Goal: Transaction & Acquisition: Purchase product/service

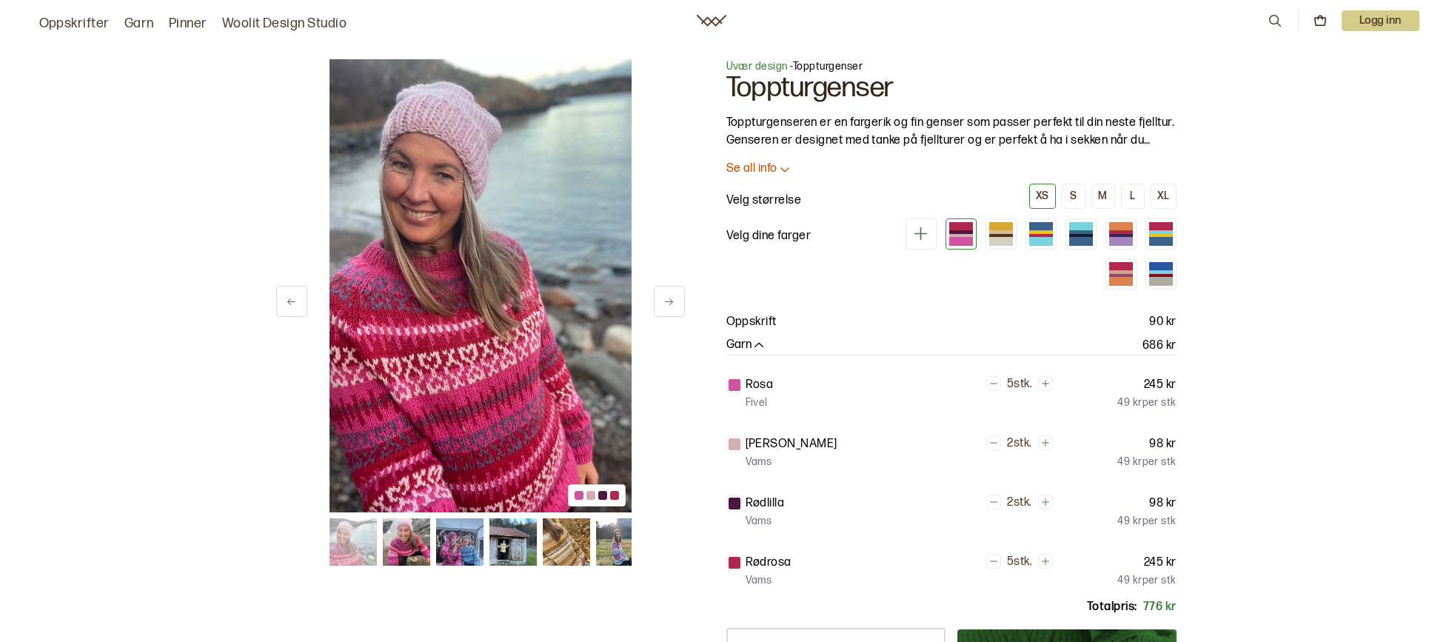
click at [963, 239] on div at bounding box center [961, 241] width 24 height 8
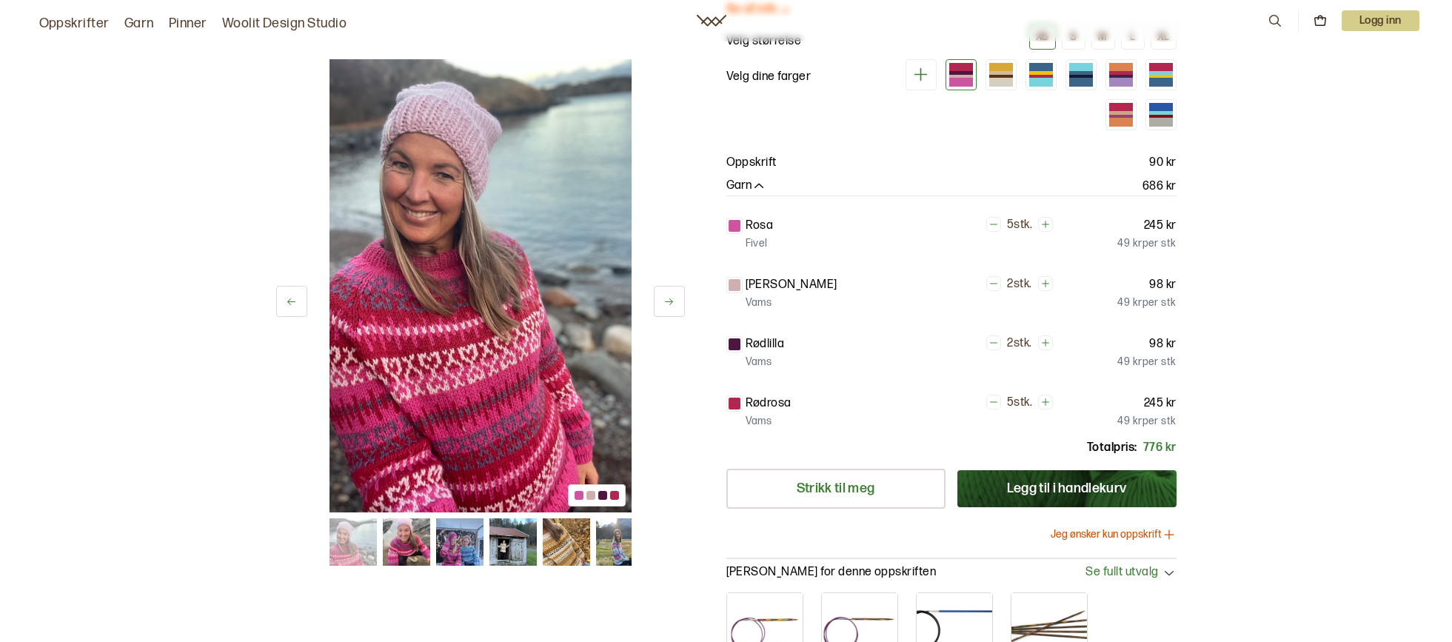
scroll to position [74, 0]
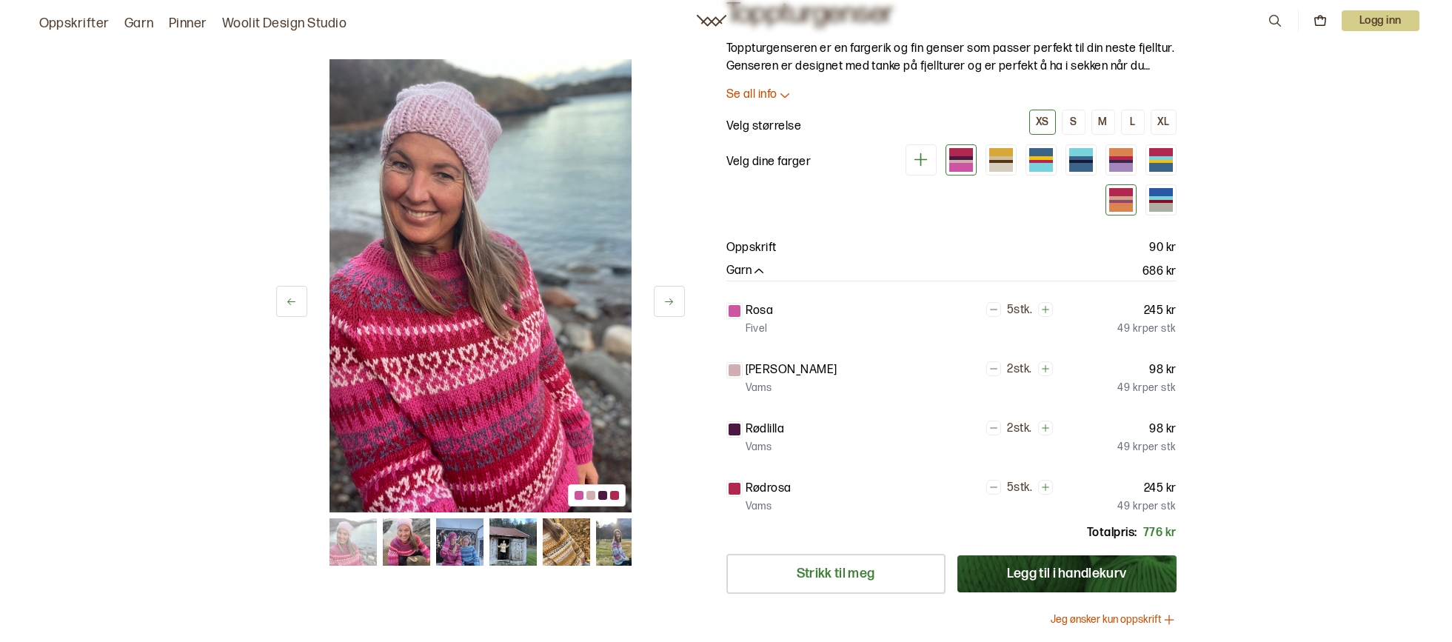
click at [1126, 200] on div at bounding box center [1121, 202] width 24 height 4
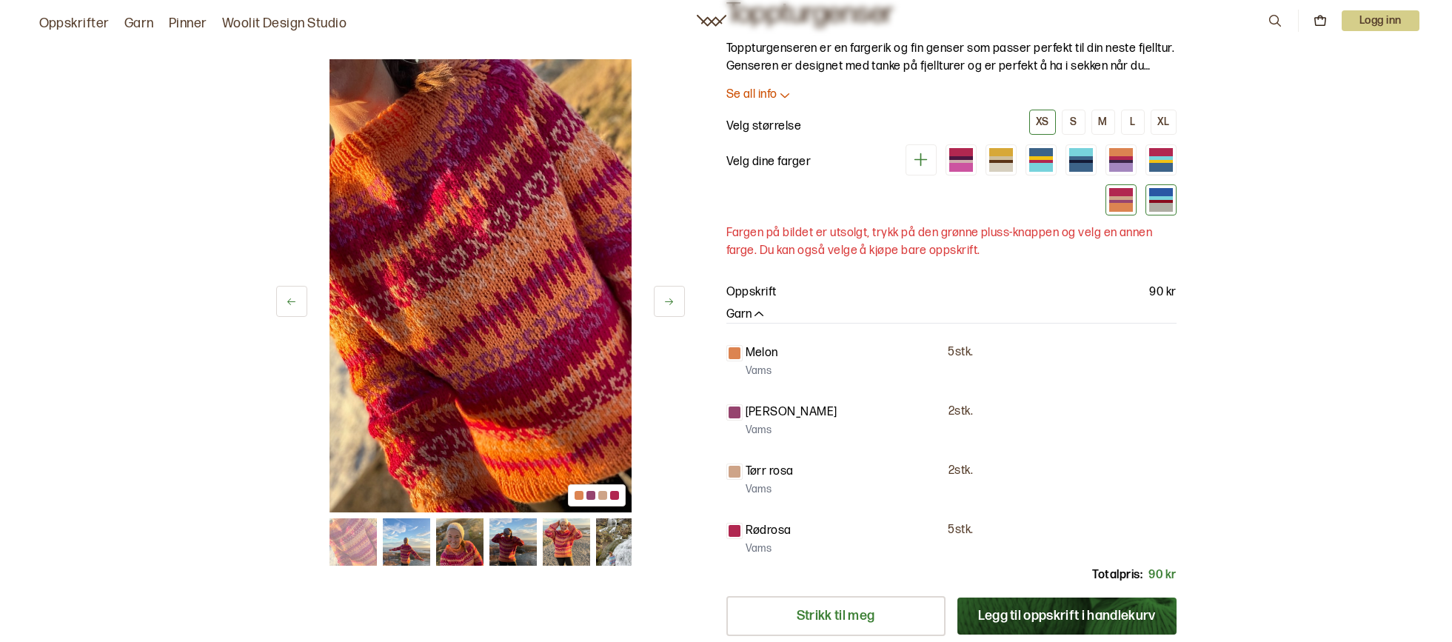
click at [1160, 198] on div at bounding box center [1161, 198] width 24 height 4
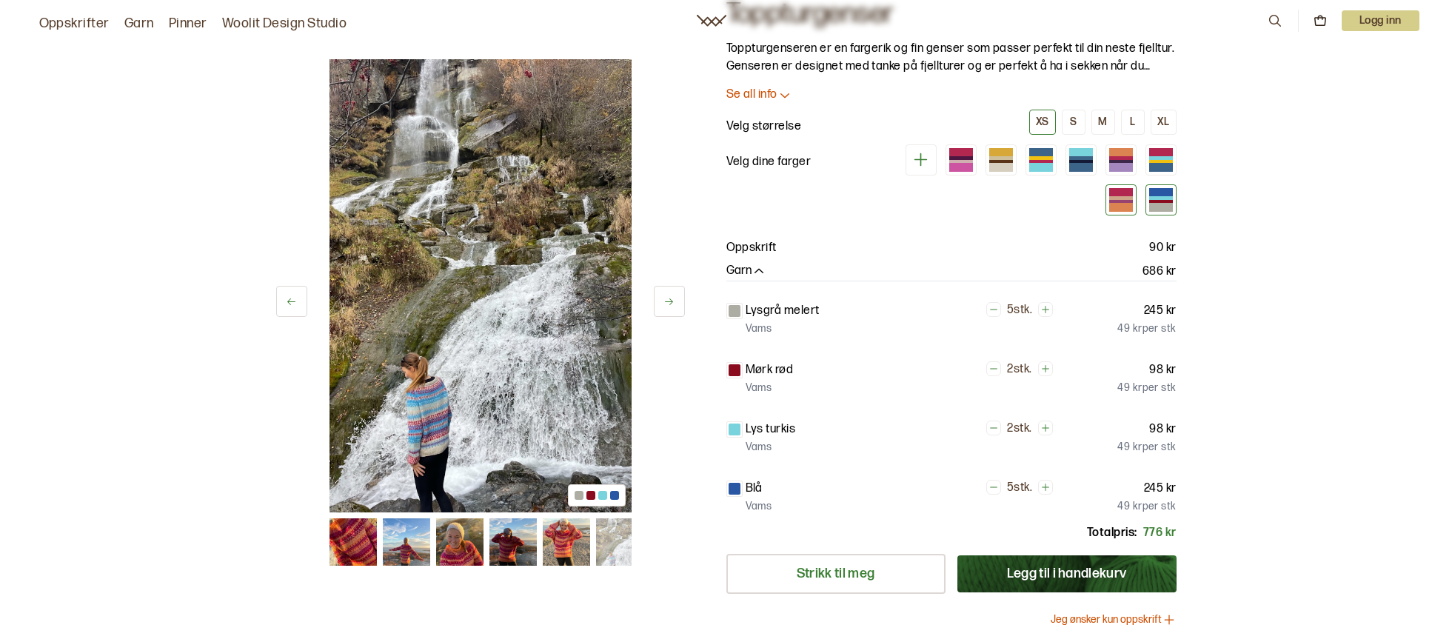
click at [1124, 197] on div at bounding box center [1121, 198] width 24 height 4
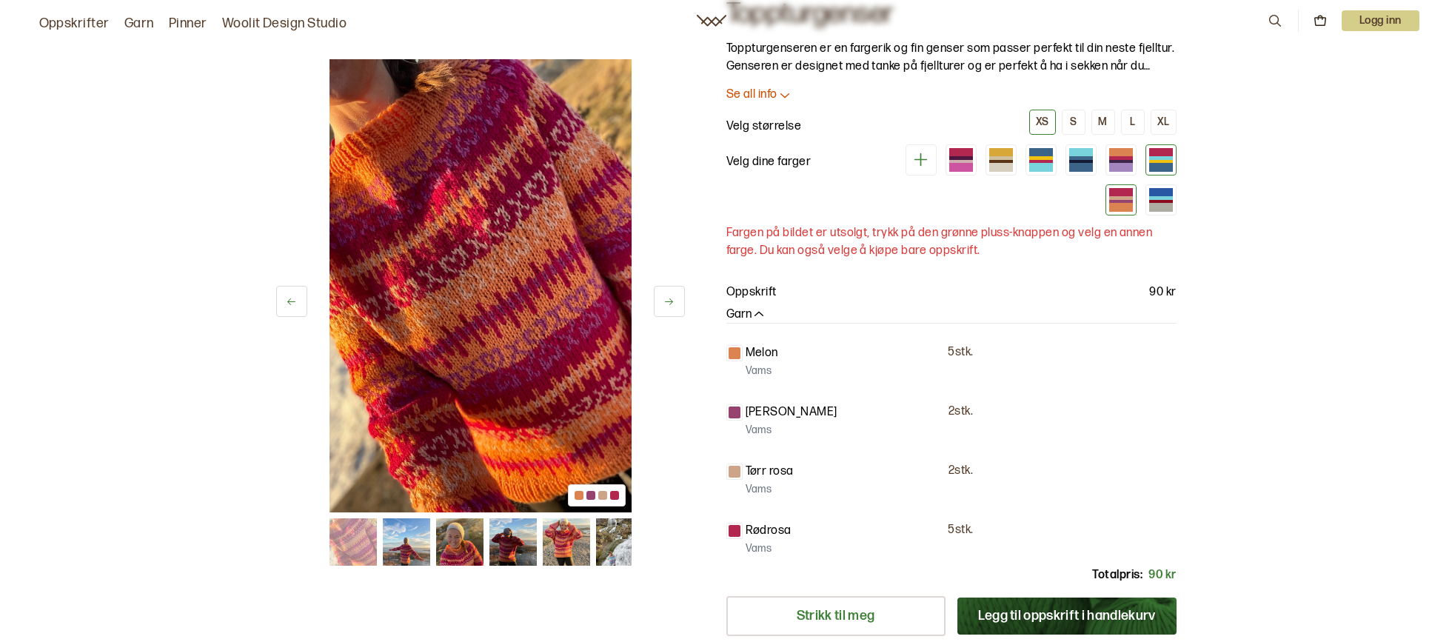
click at [1161, 156] on div at bounding box center [1161, 152] width 24 height 8
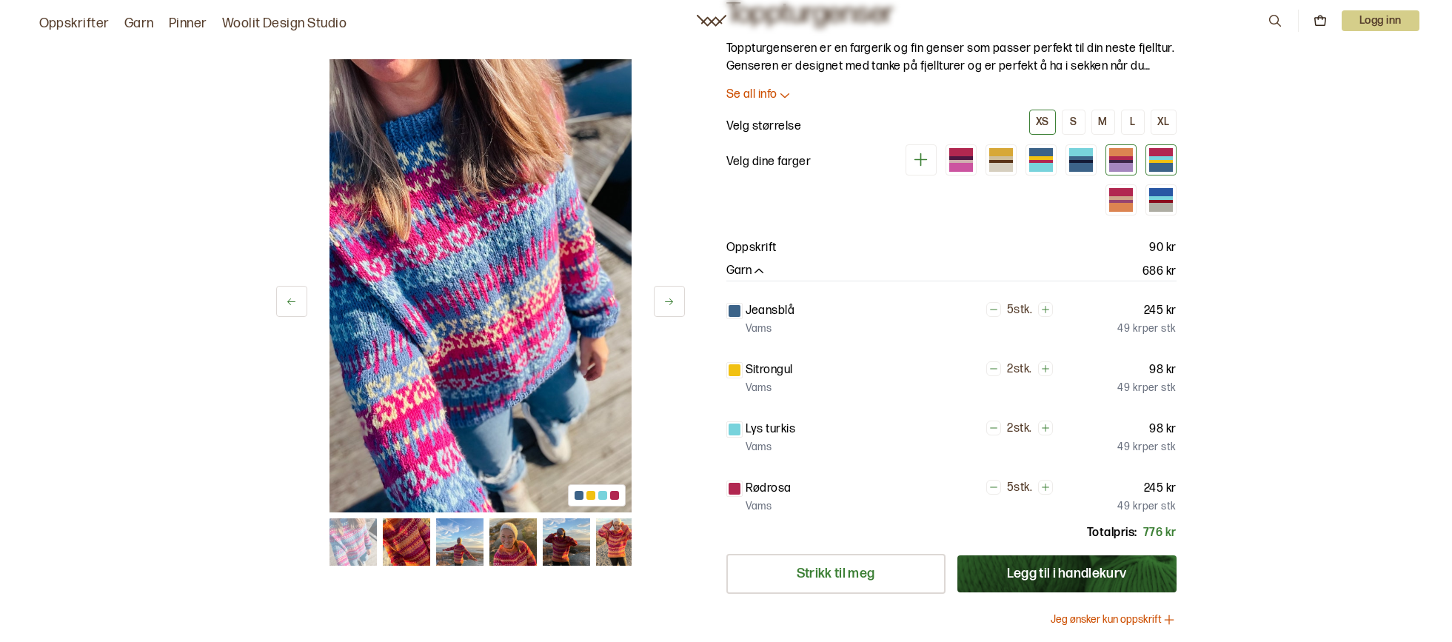
click at [1113, 158] on div at bounding box center [1121, 158] width 24 height 4
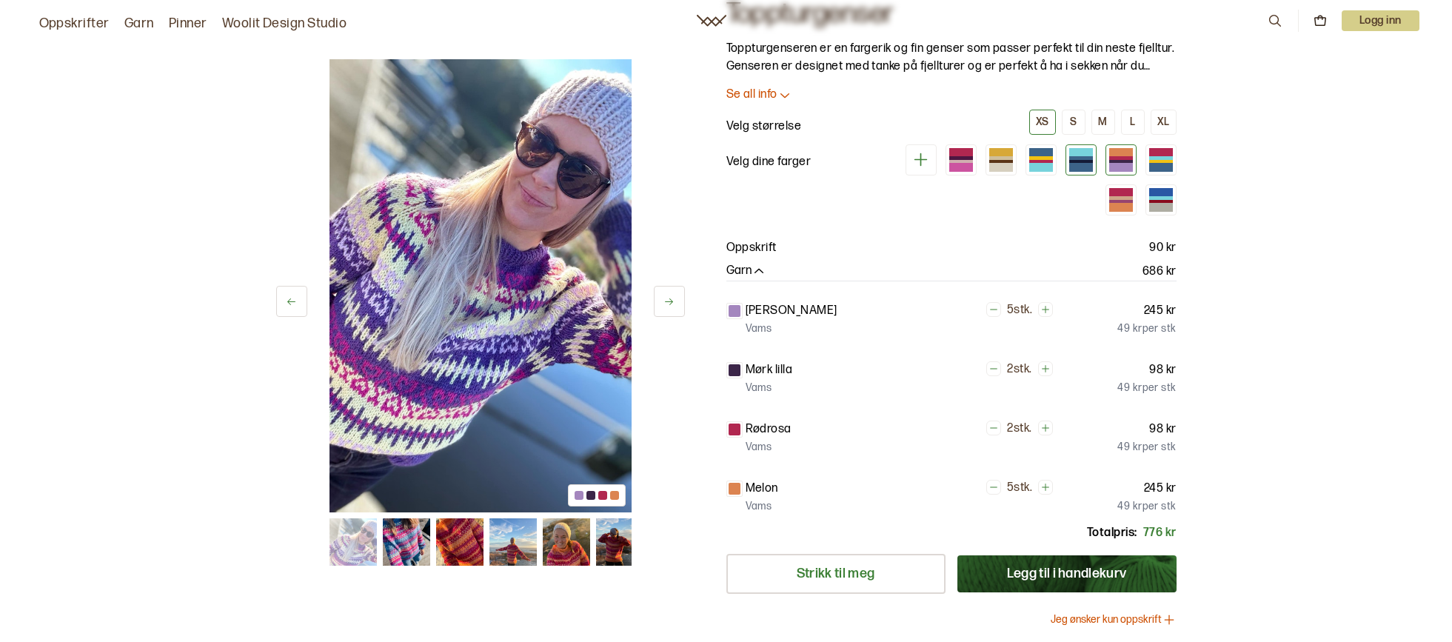
click at [1073, 161] on div at bounding box center [1081, 162] width 24 height 4
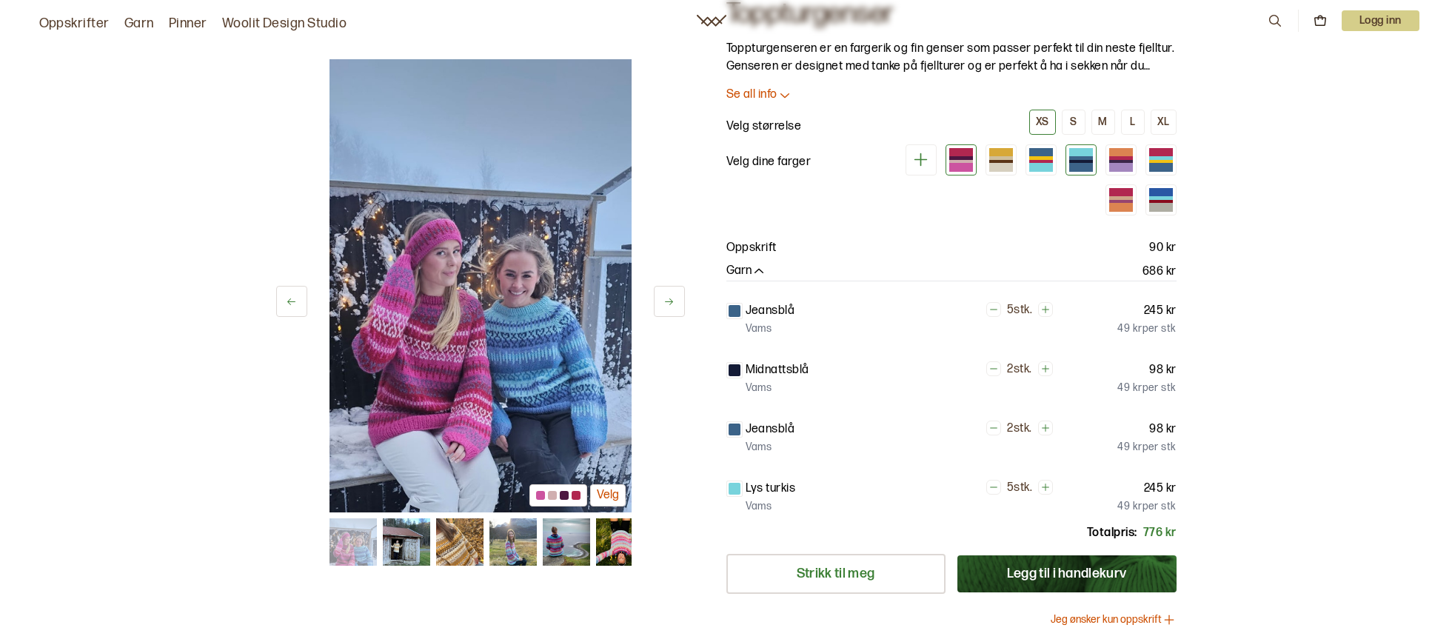
click at [959, 158] on div at bounding box center [961, 158] width 24 height 4
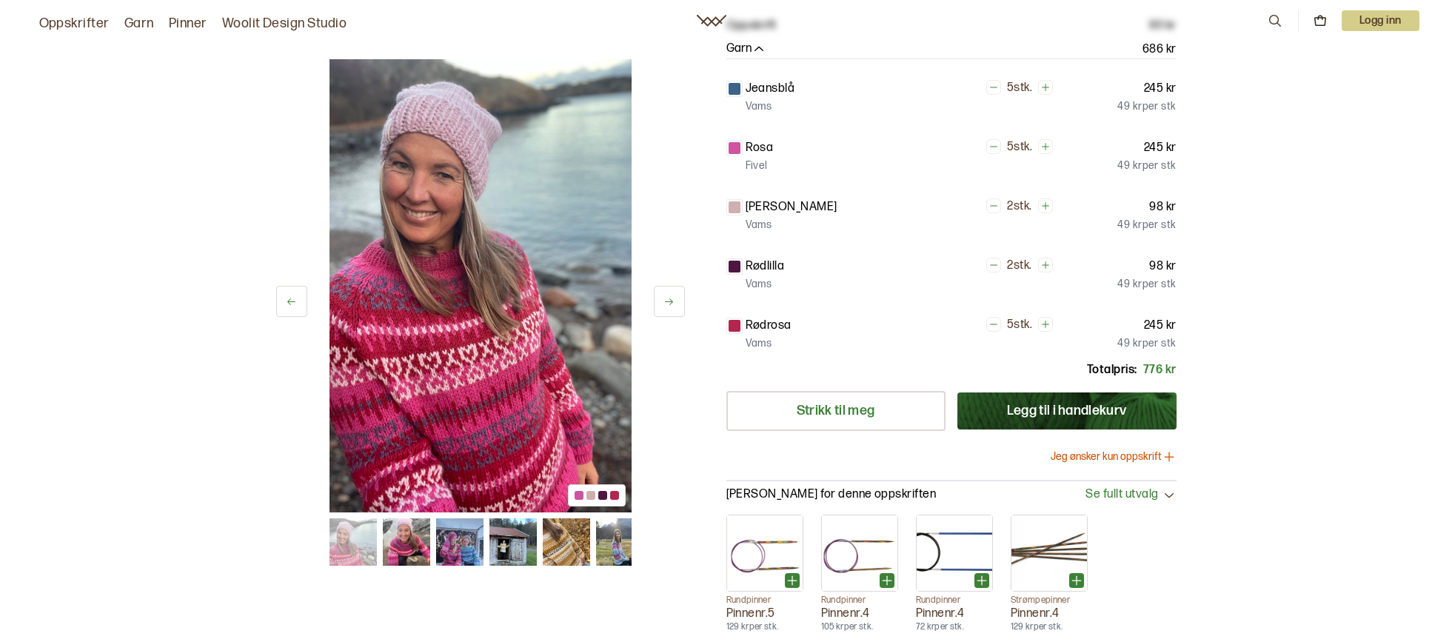
scroll to position [74, 0]
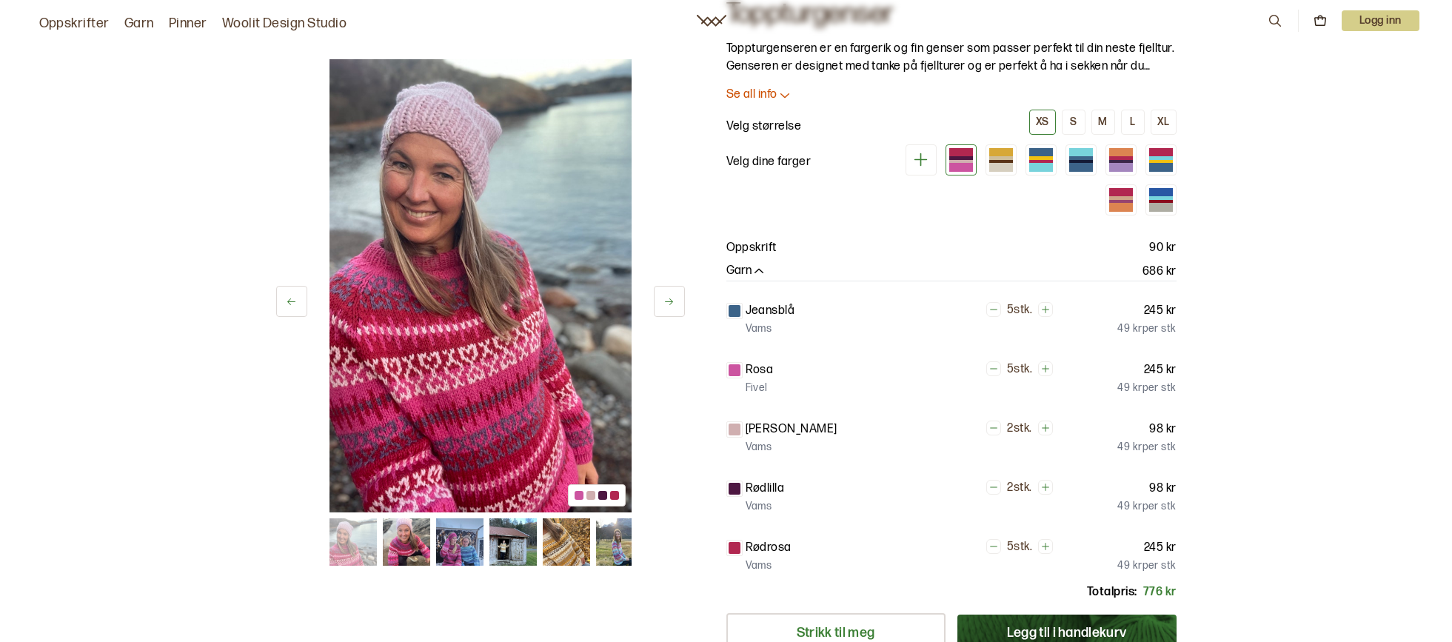
click at [439, 338] on img at bounding box center [481, 285] width 302 height 453
drag, startPoint x: 390, startPoint y: 534, endPoint x: 401, endPoint y: 548, distance: 17.9
click at [392, 535] on img at bounding box center [406, 541] width 47 height 47
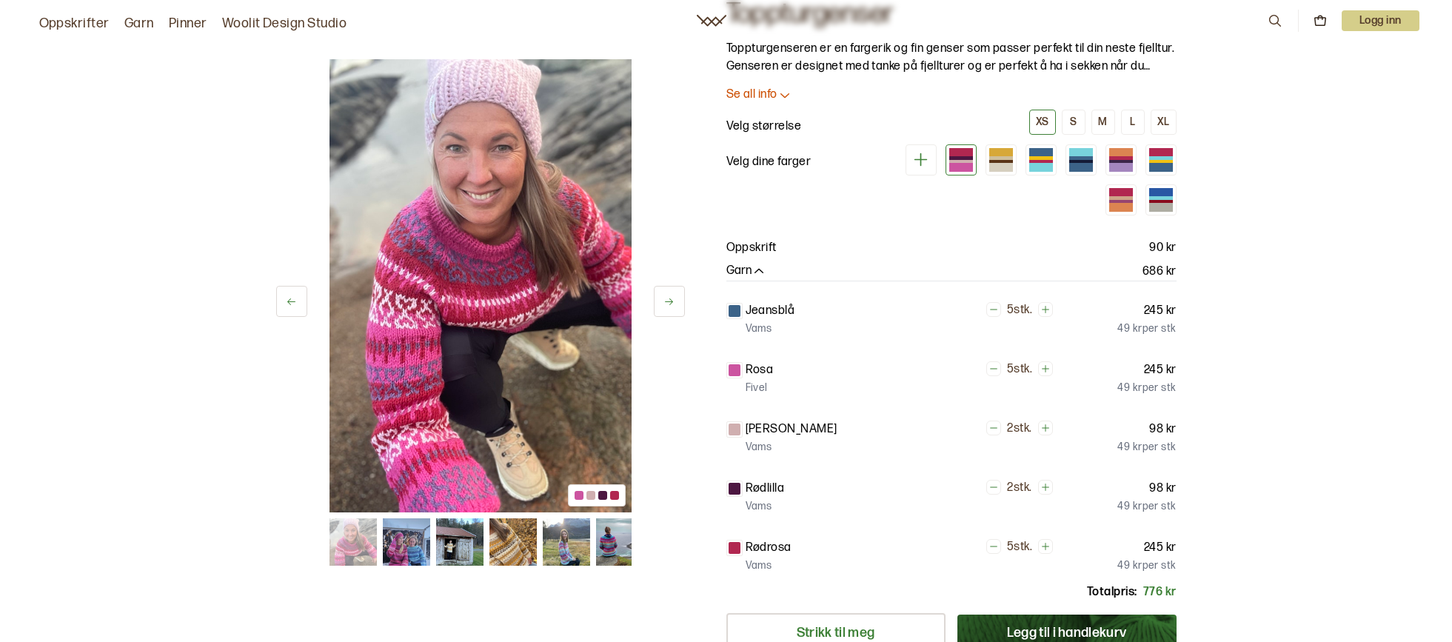
click at [350, 552] on img at bounding box center [352, 541] width 47 height 47
click at [764, 91] on p "Se all info" at bounding box center [752, 95] width 51 height 16
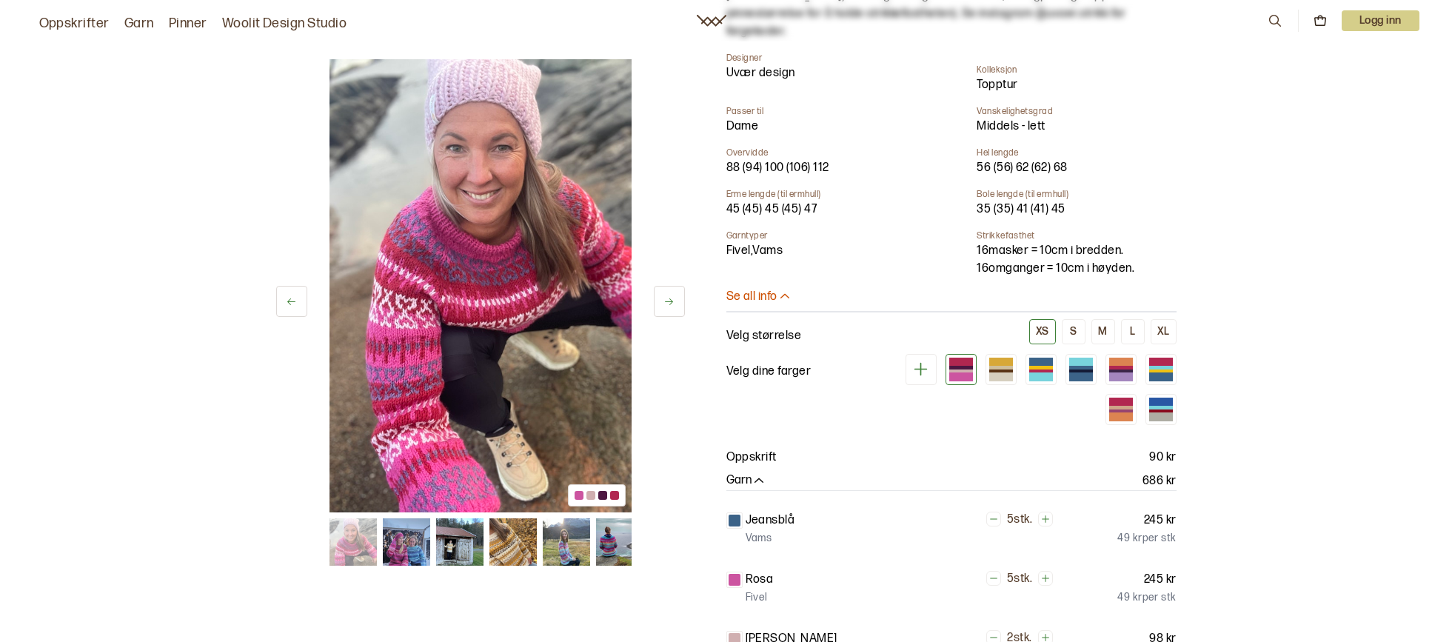
scroll to position [592, 0]
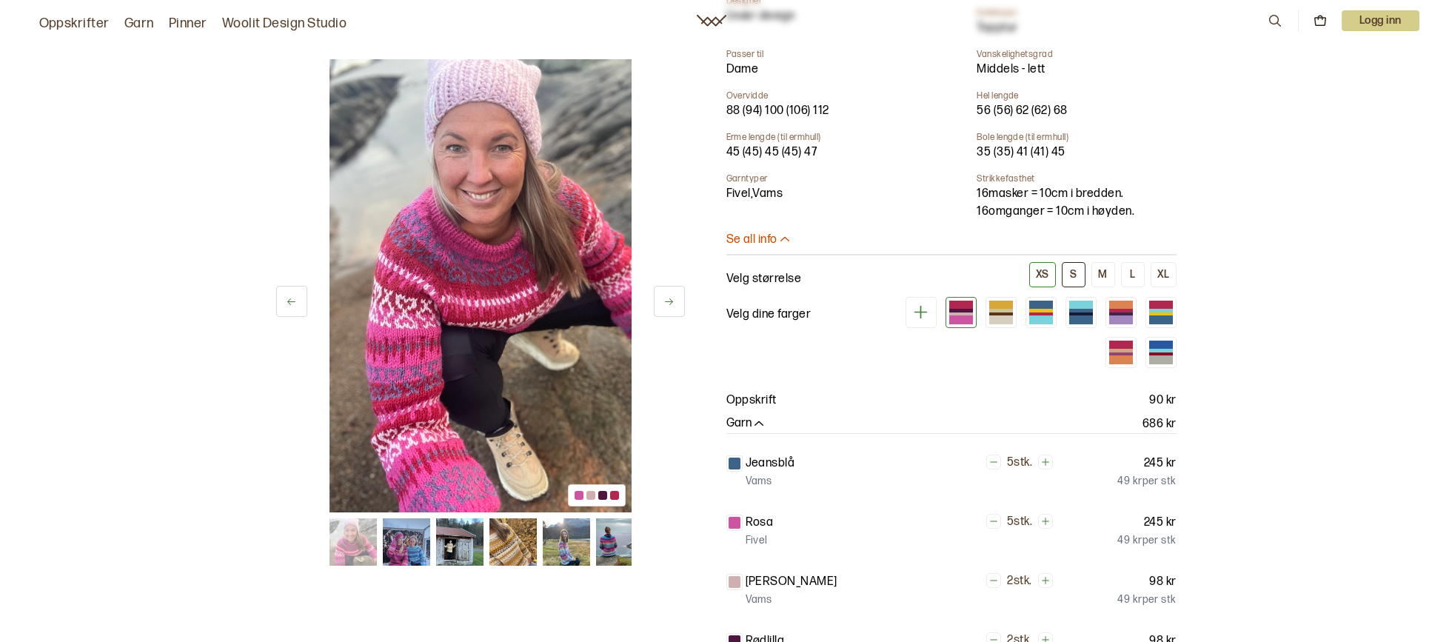
click at [1072, 268] on div "S" at bounding box center [1073, 274] width 7 height 13
click at [1092, 262] on button "M" at bounding box center [1104, 274] width 24 height 25
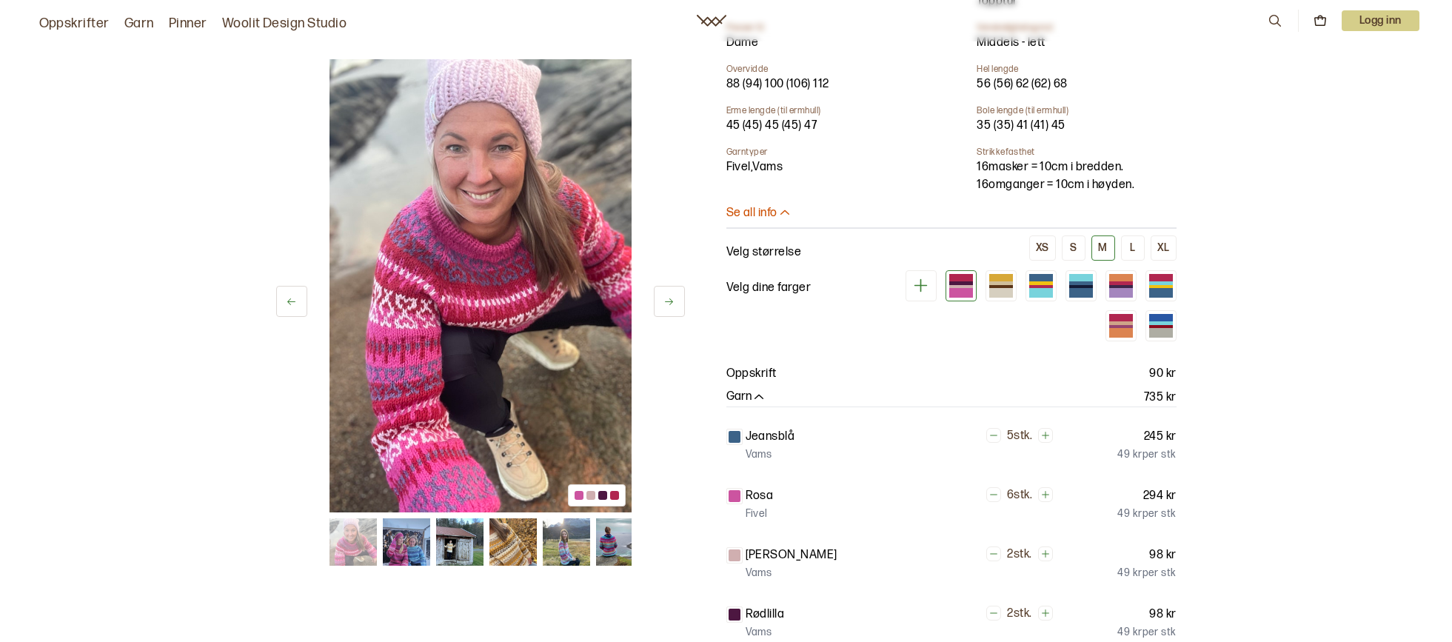
scroll to position [592, 0]
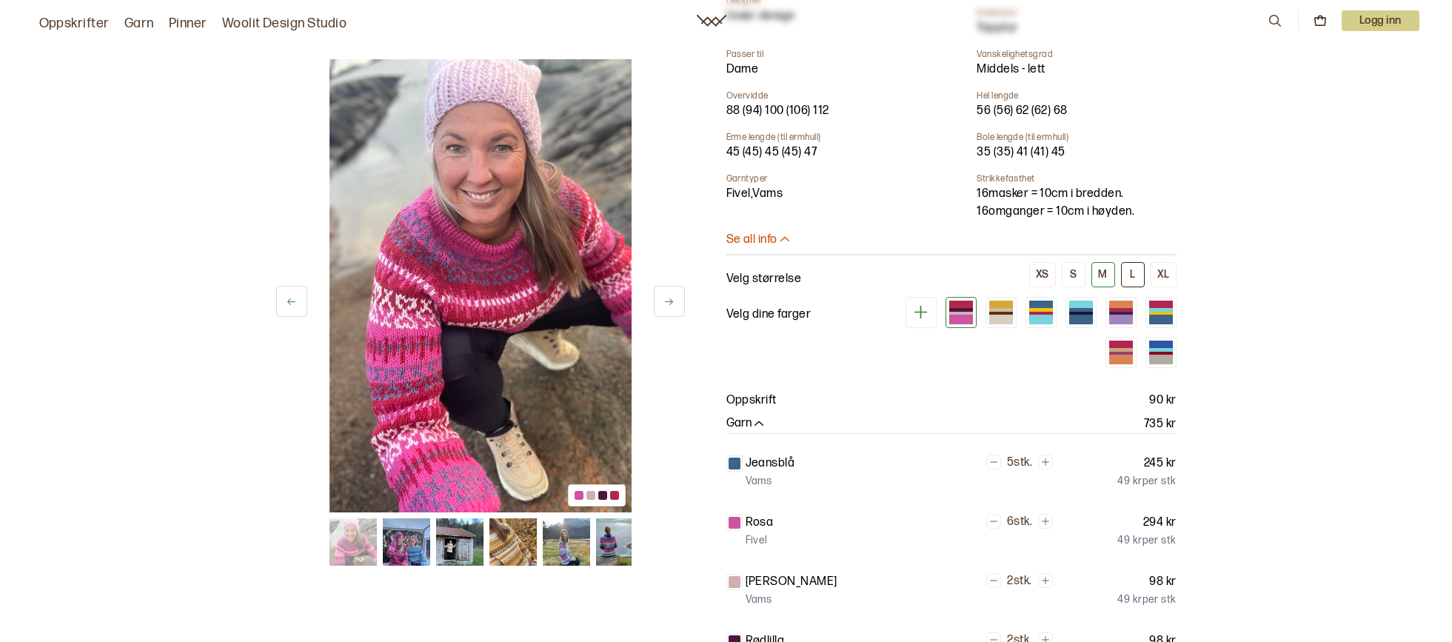
click at [1132, 268] on div "L" at bounding box center [1132, 274] width 5 height 13
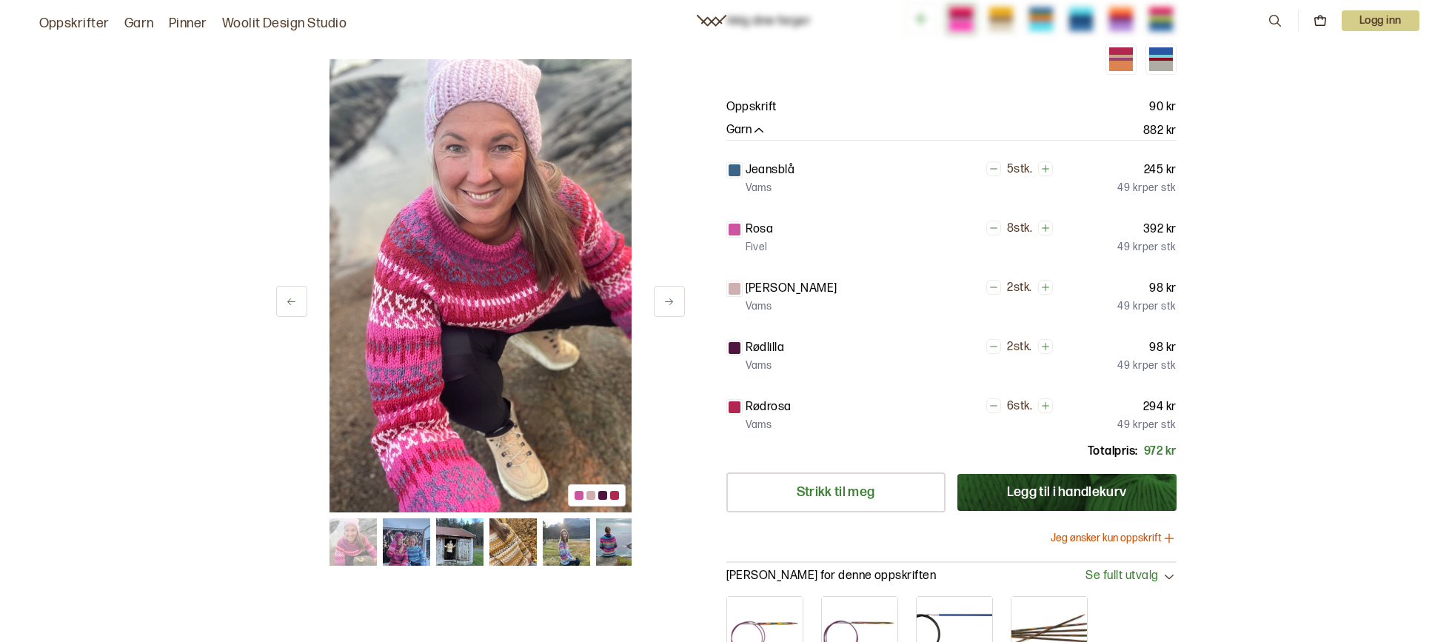
scroll to position [815, 0]
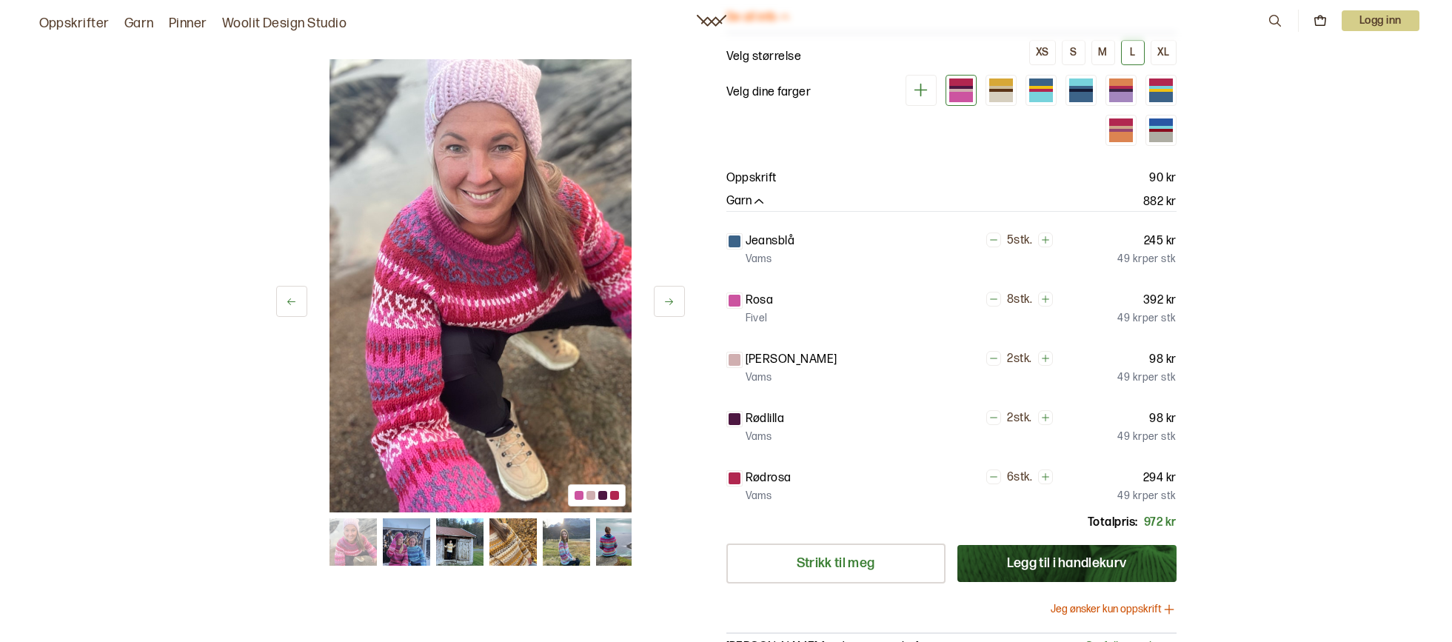
click at [507, 530] on img at bounding box center [512, 541] width 47 height 47
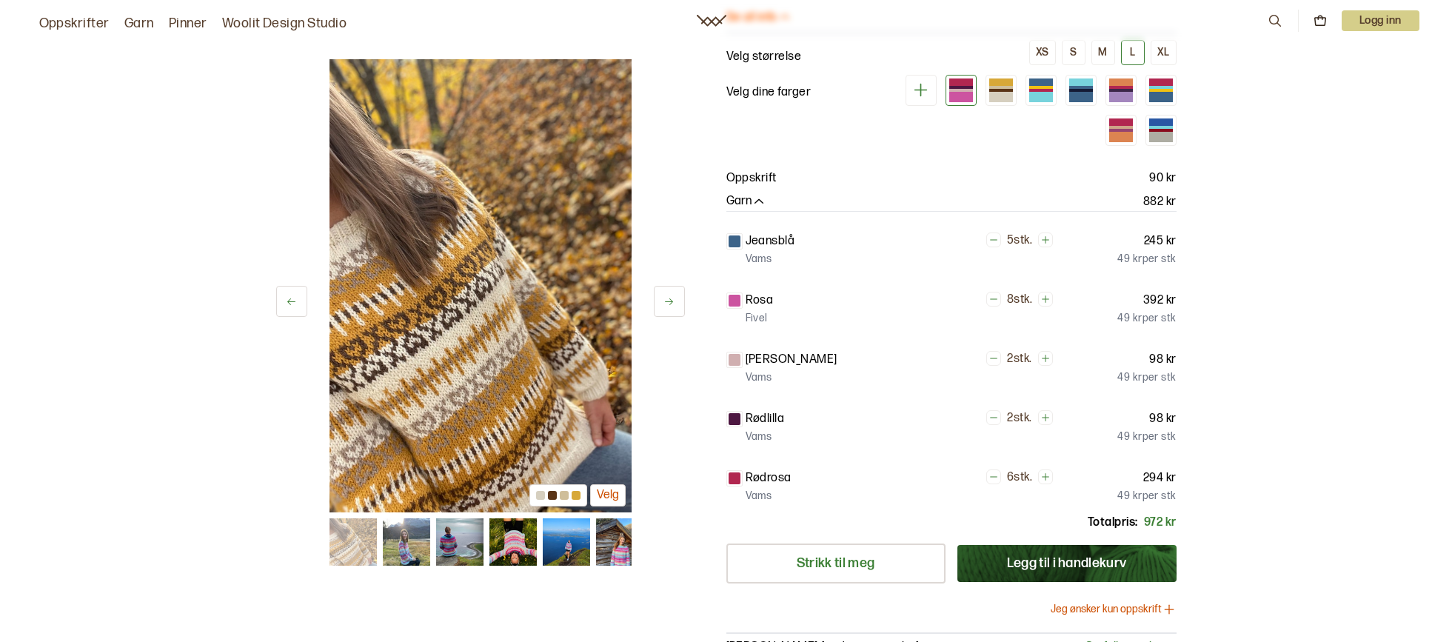
click at [545, 552] on img at bounding box center [565, 541] width 47 height 47
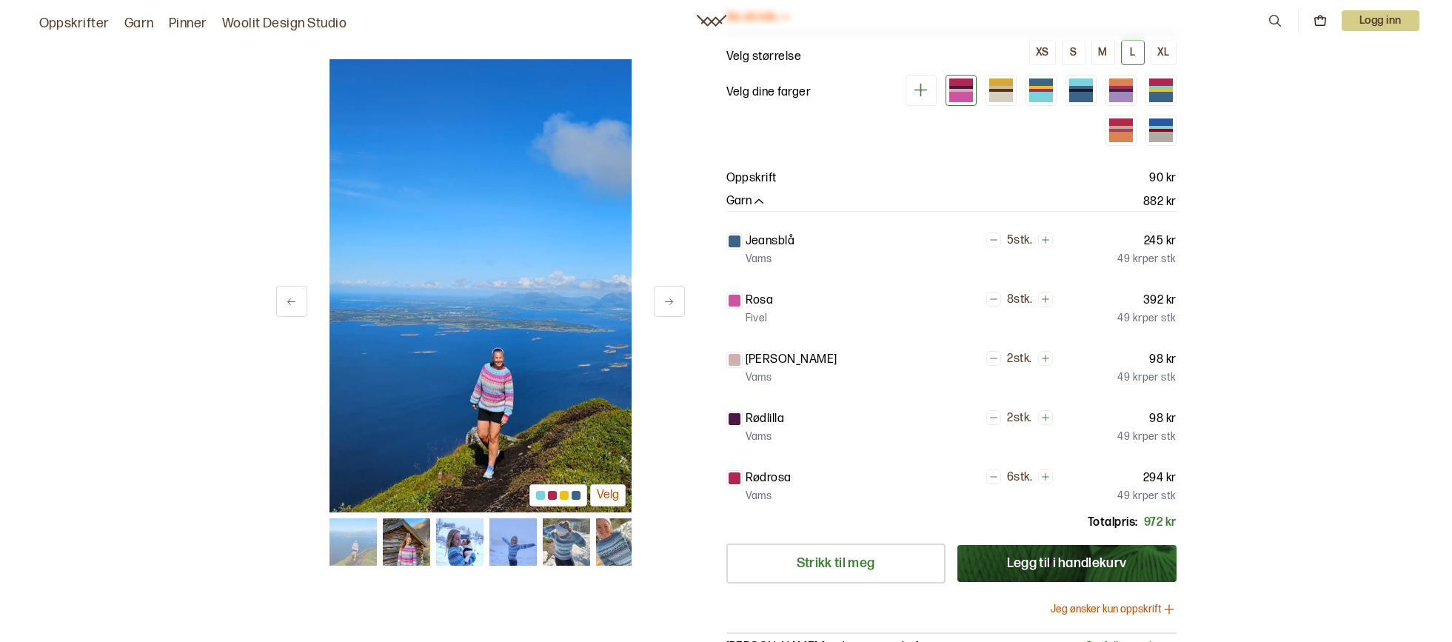
drag, startPoint x: 584, startPoint y: 543, endPoint x: 573, endPoint y: 541, distance: 11.3
click at [573, 541] on img at bounding box center [565, 541] width 47 height 47
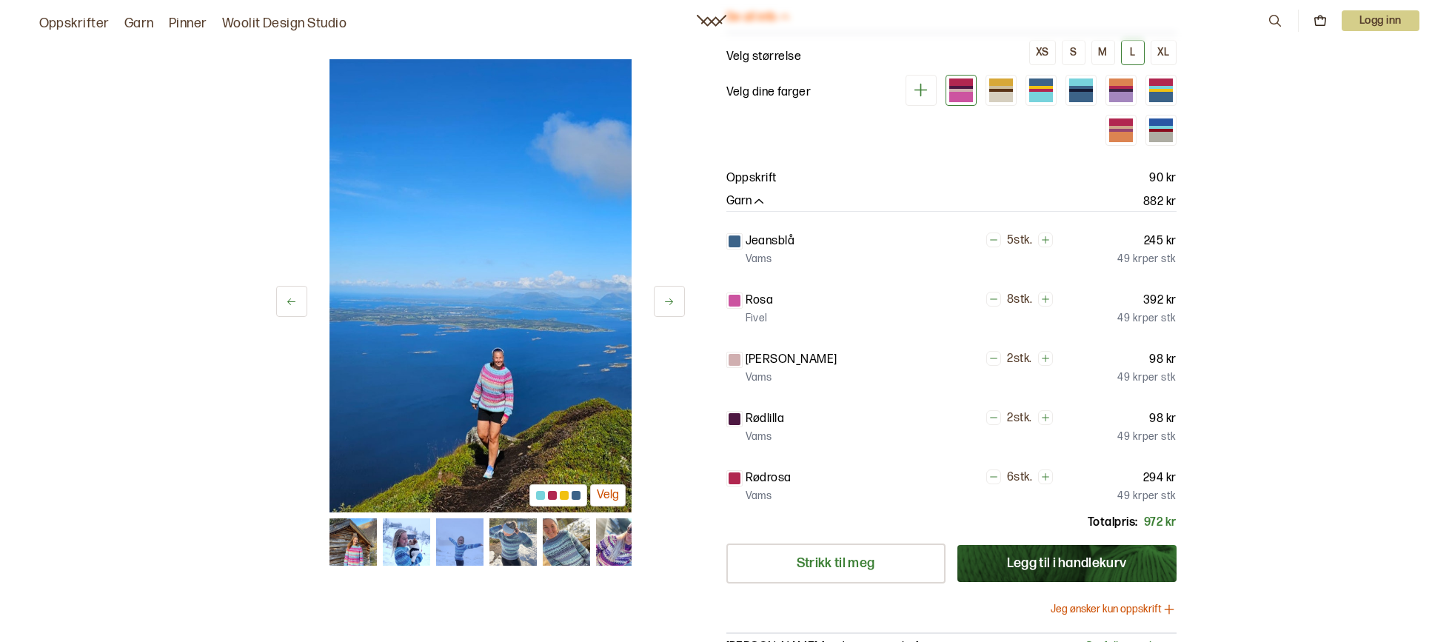
click at [615, 550] on img at bounding box center [618, 541] width 47 height 47
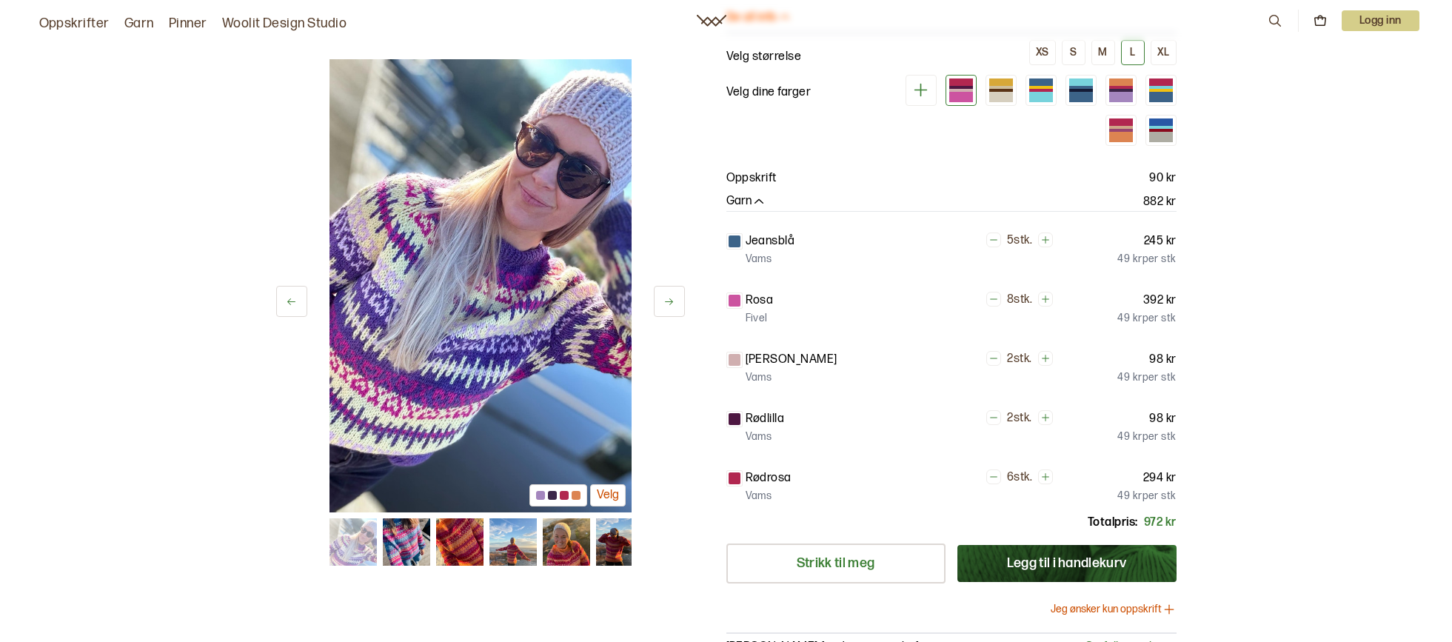
click at [575, 547] on img at bounding box center [565, 541] width 47 height 47
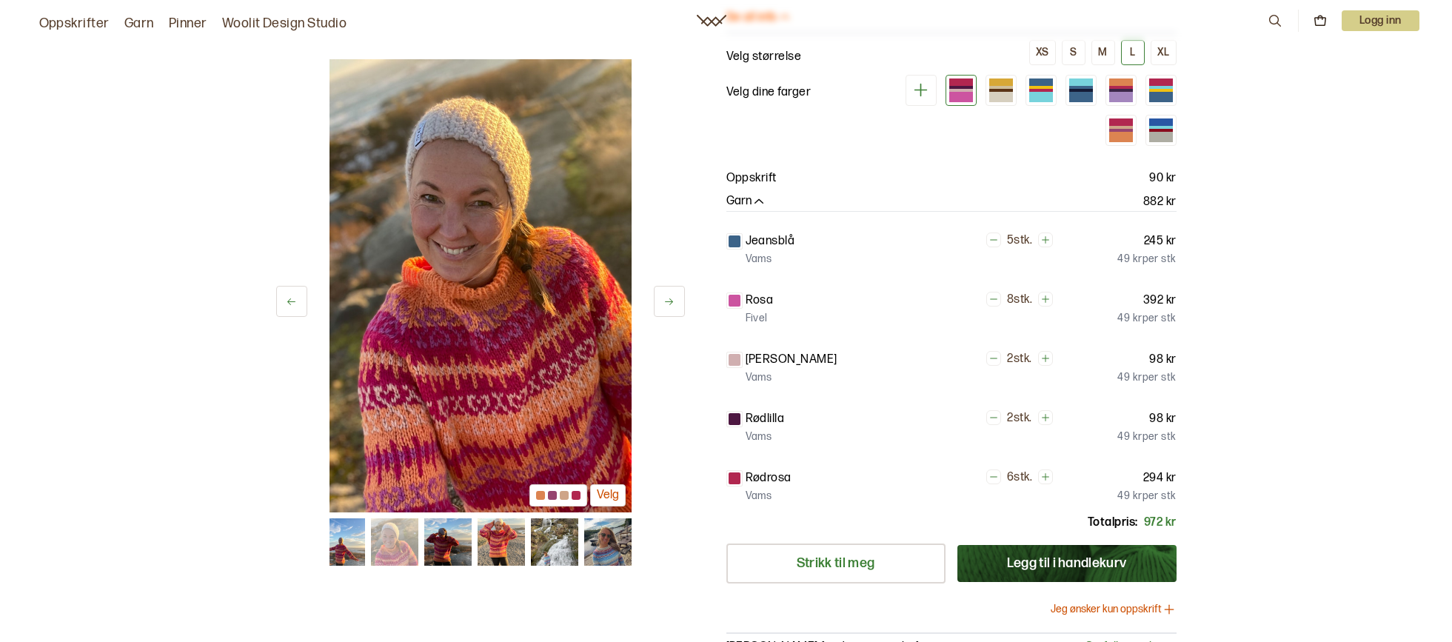
click at [510, 539] on img at bounding box center [501, 541] width 47 height 47
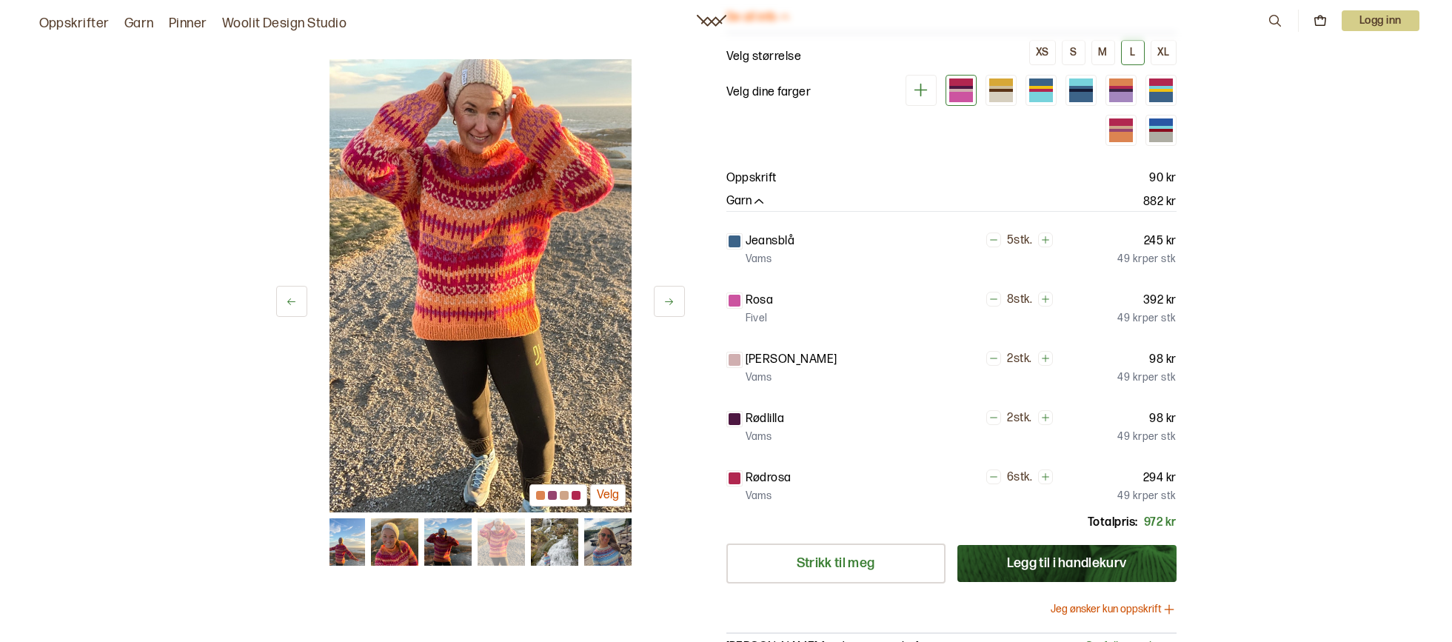
click at [447, 552] on img at bounding box center [447, 541] width 47 height 47
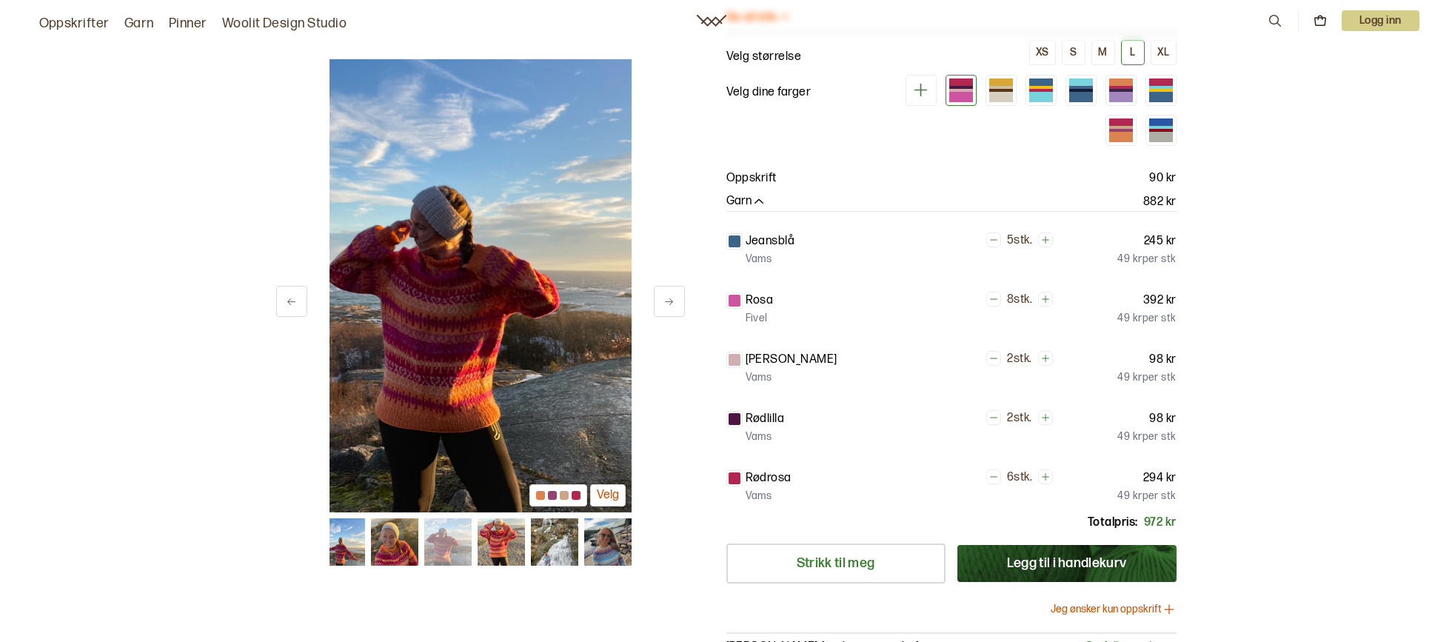
click at [497, 553] on img at bounding box center [501, 541] width 47 height 47
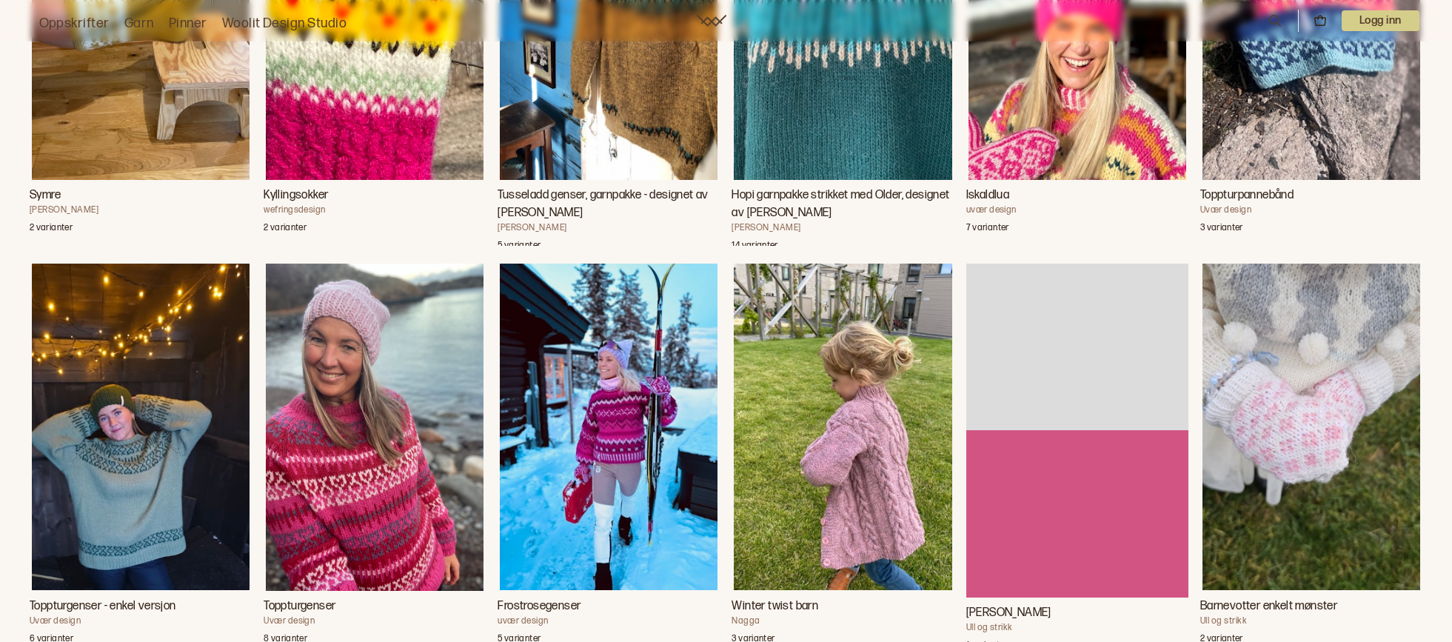
scroll to position [3851, 0]
